Goal: Task Accomplishment & Management: Manage account settings

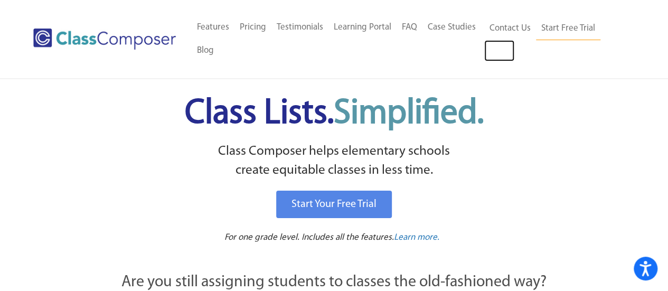
click at [504, 49] on link "Log In" at bounding box center [499, 50] width 30 height 21
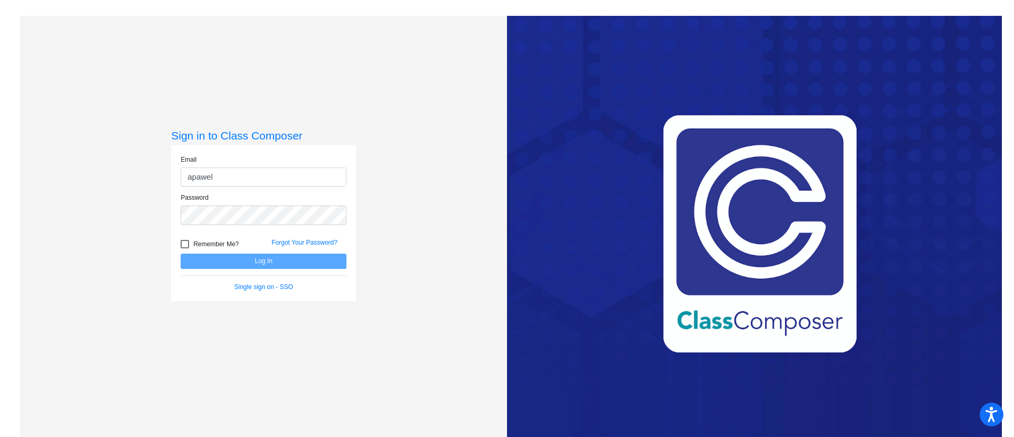
type input "apawelsk@psdschools.org"
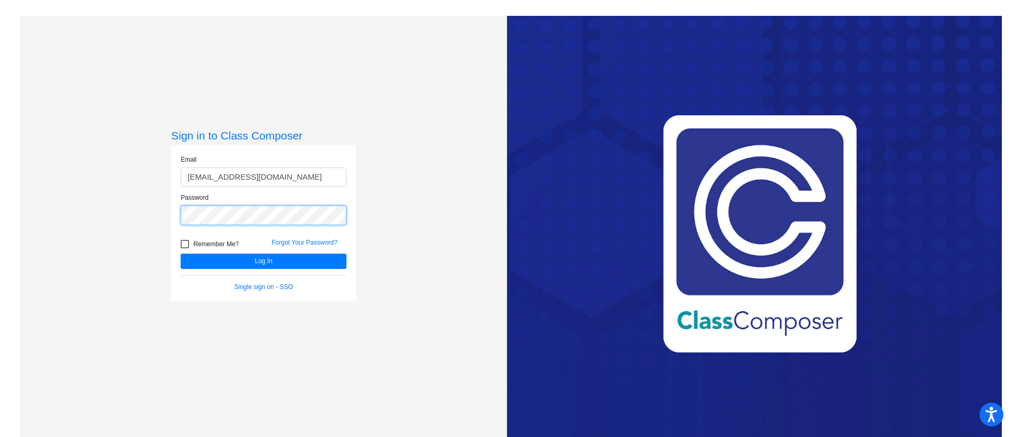
click at [181, 253] on button "Log In" at bounding box center [264, 260] width 166 height 15
click at [267, 262] on button "Log In" at bounding box center [264, 260] width 166 height 15
click at [261, 257] on button "Log In" at bounding box center [264, 260] width 166 height 15
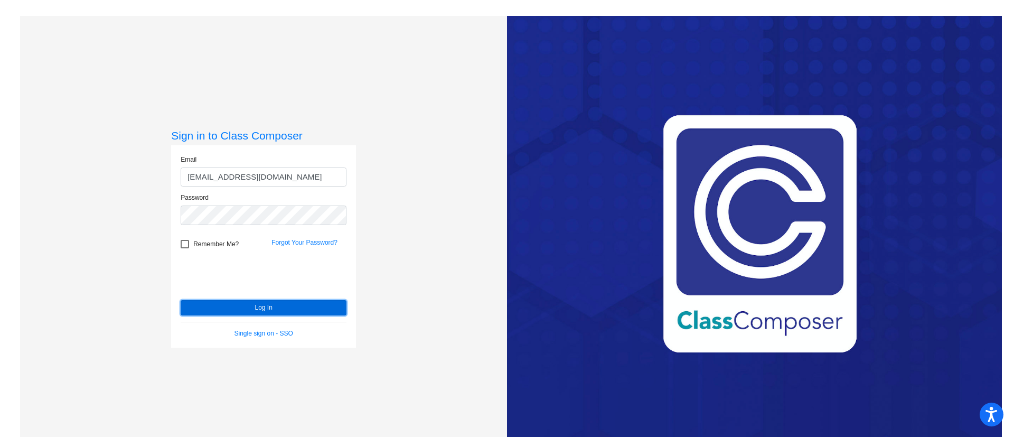
click at [257, 310] on button "Log In" at bounding box center [264, 307] width 166 height 15
click at [166, 217] on div "Sign in to Class Composer Email apawelsk@psdschools.org Password Remember Me? F…" at bounding box center [263, 234] width 487 height 437
click at [253, 303] on button "Log In" at bounding box center [264, 307] width 166 height 15
click at [263, 306] on button "Log In" at bounding box center [264, 307] width 166 height 15
click at [157, 221] on div "Sign in to Class Composer Email apawelsk@psdschools.org Password Remember Me? F…" at bounding box center [263, 234] width 487 height 437
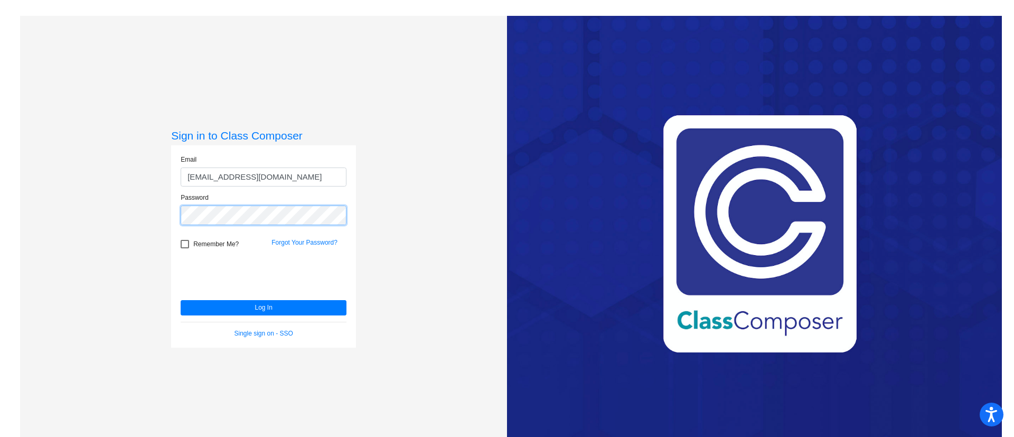
click at [181, 300] on button "Log In" at bounding box center [264, 307] width 166 height 15
click at [210, 307] on button "Log In" at bounding box center [264, 307] width 166 height 15
click at [217, 302] on button "Log In" at bounding box center [264, 307] width 166 height 15
click at [302, 242] on link "Forgot Your Password?" at bounding box center [304, 242] width 66 height 7
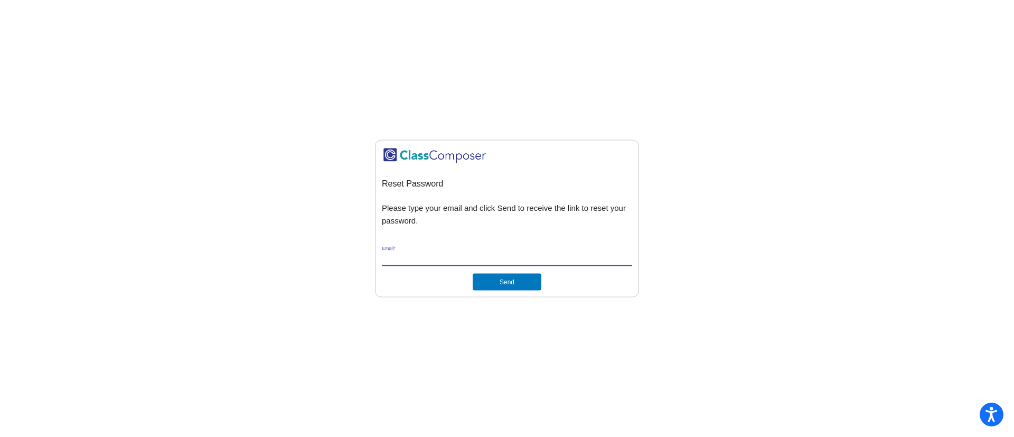
click at [471, 260] on input "Email *" at bounding box center [507, 258] width 250 height 10
type input "apawelsk@psdschools.org"
click at [494, 283] on button "Send" at bounding box center [506, 281] width 69 height 17
